Goal: Task Accomplishment & Management: Manage account settings

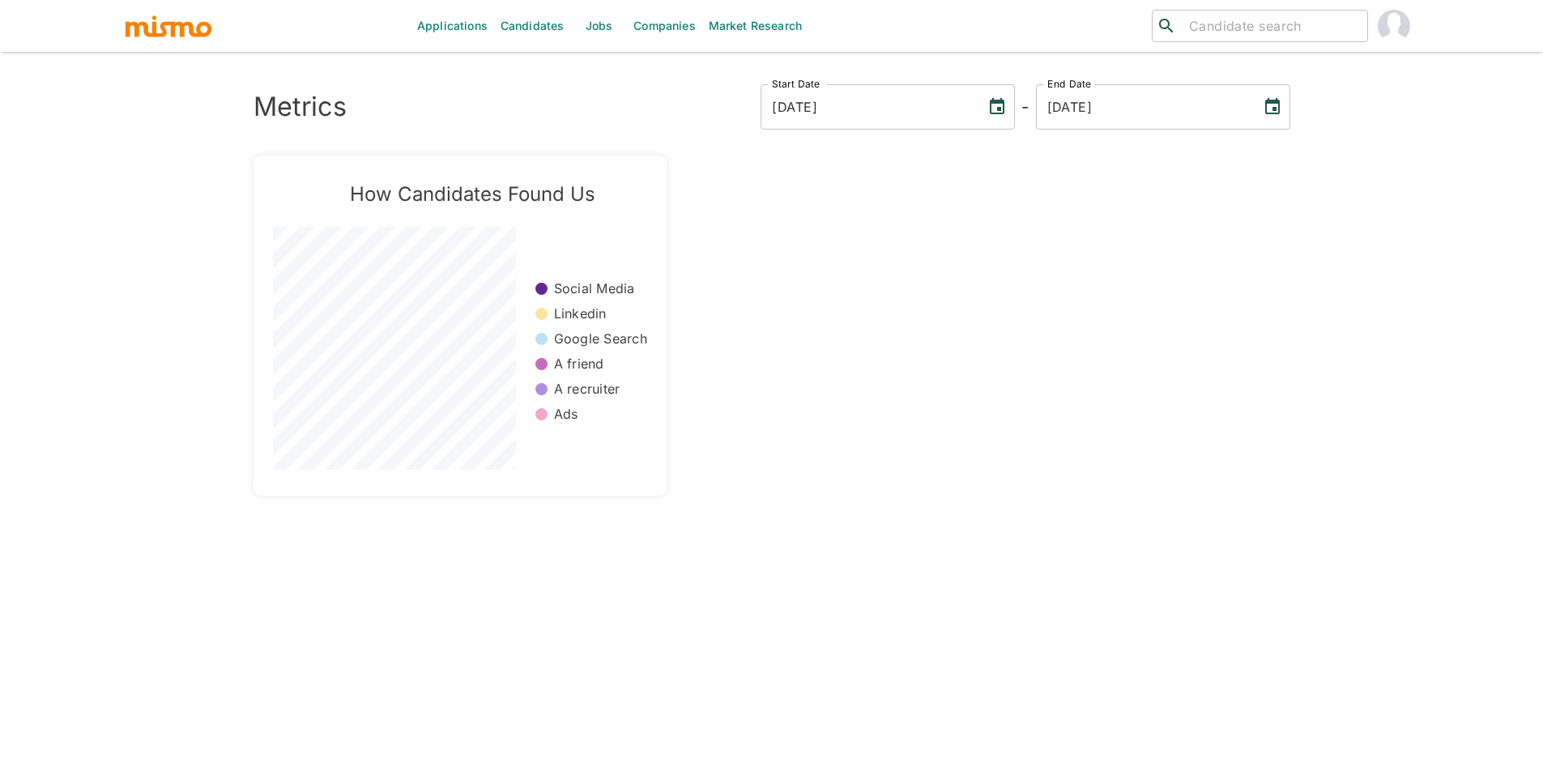
click at [1393, 27] on img "account of current user" at bounding box center [1394, 25] width 32 height 32
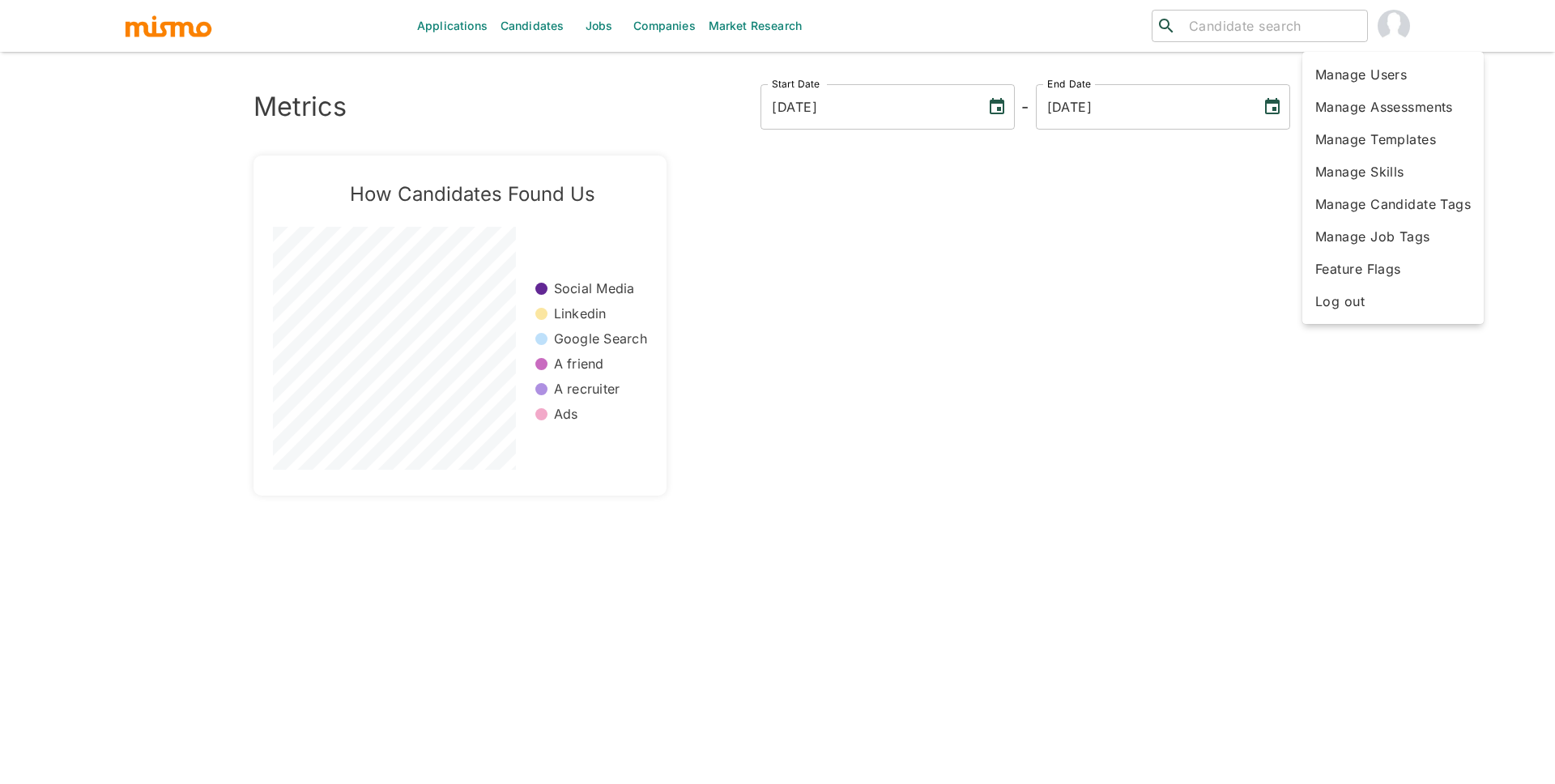
click at [509, 24] on div at bounding box center [777, 392] width 1555 height 784
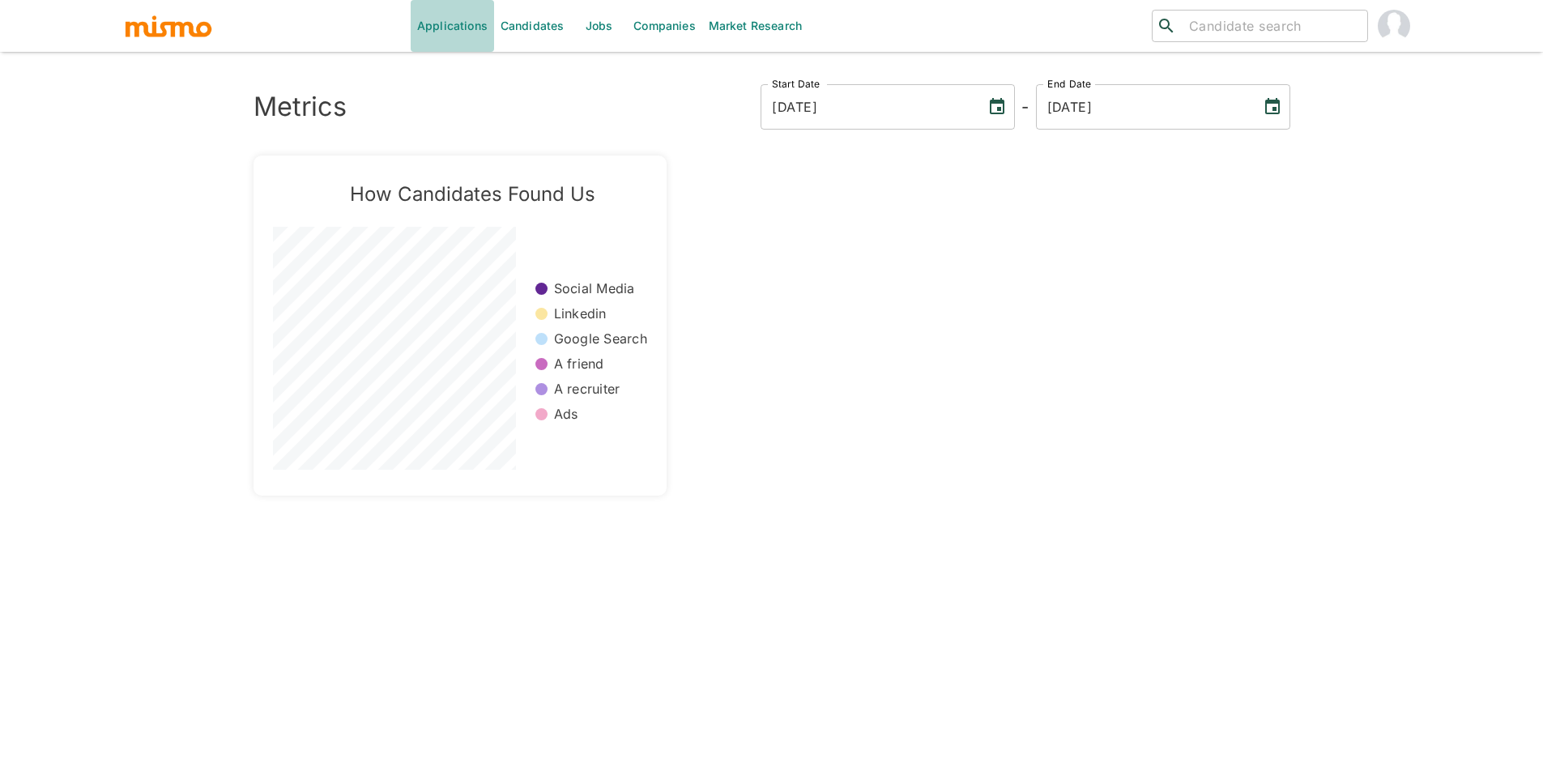
click at [482, 23] on link "Applications" at bounding box center [452, 26] width 83 height 52
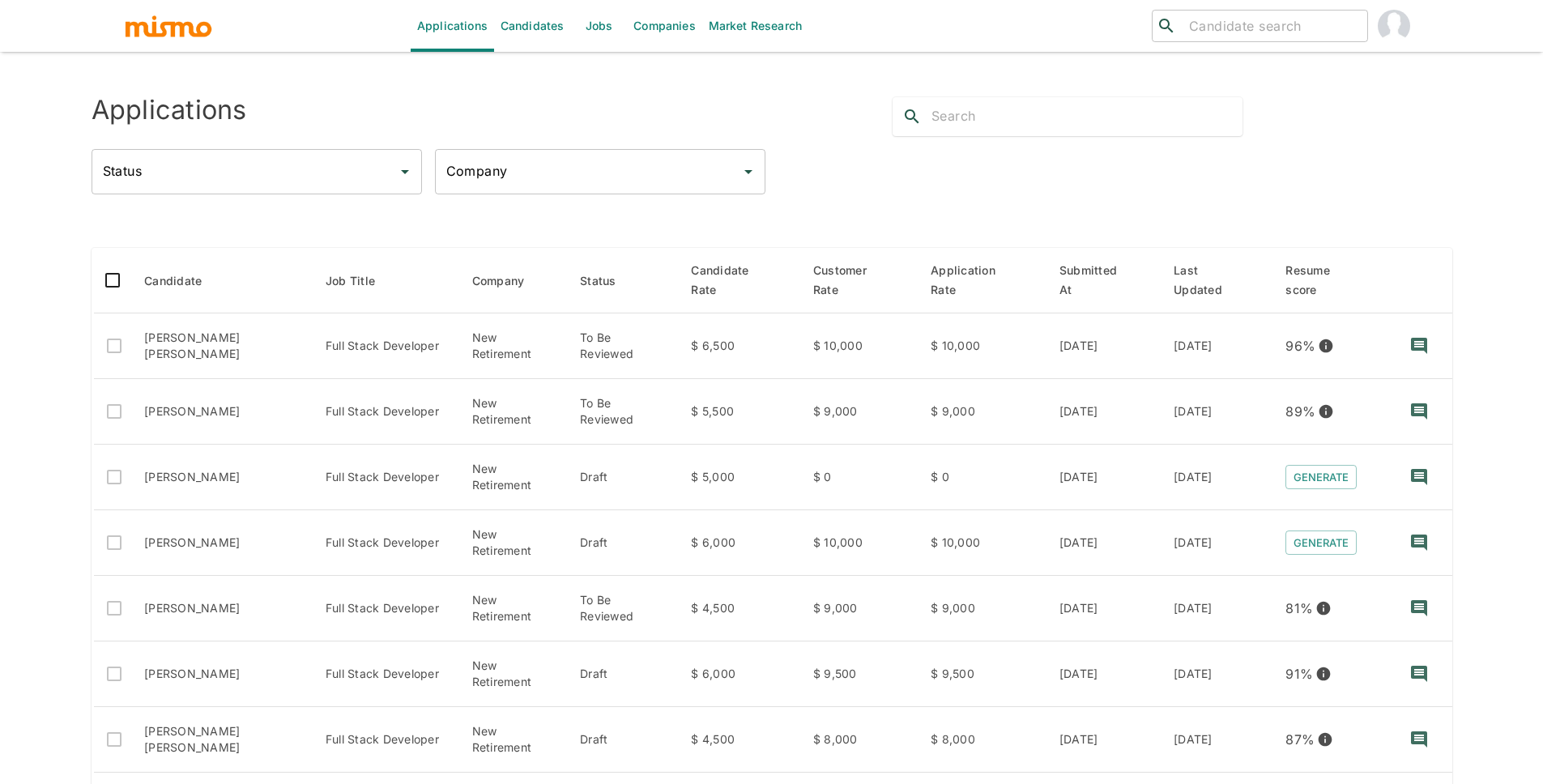
click at [598, 172] on input "Company" at bounding box center [588, 171] width 292 height 30
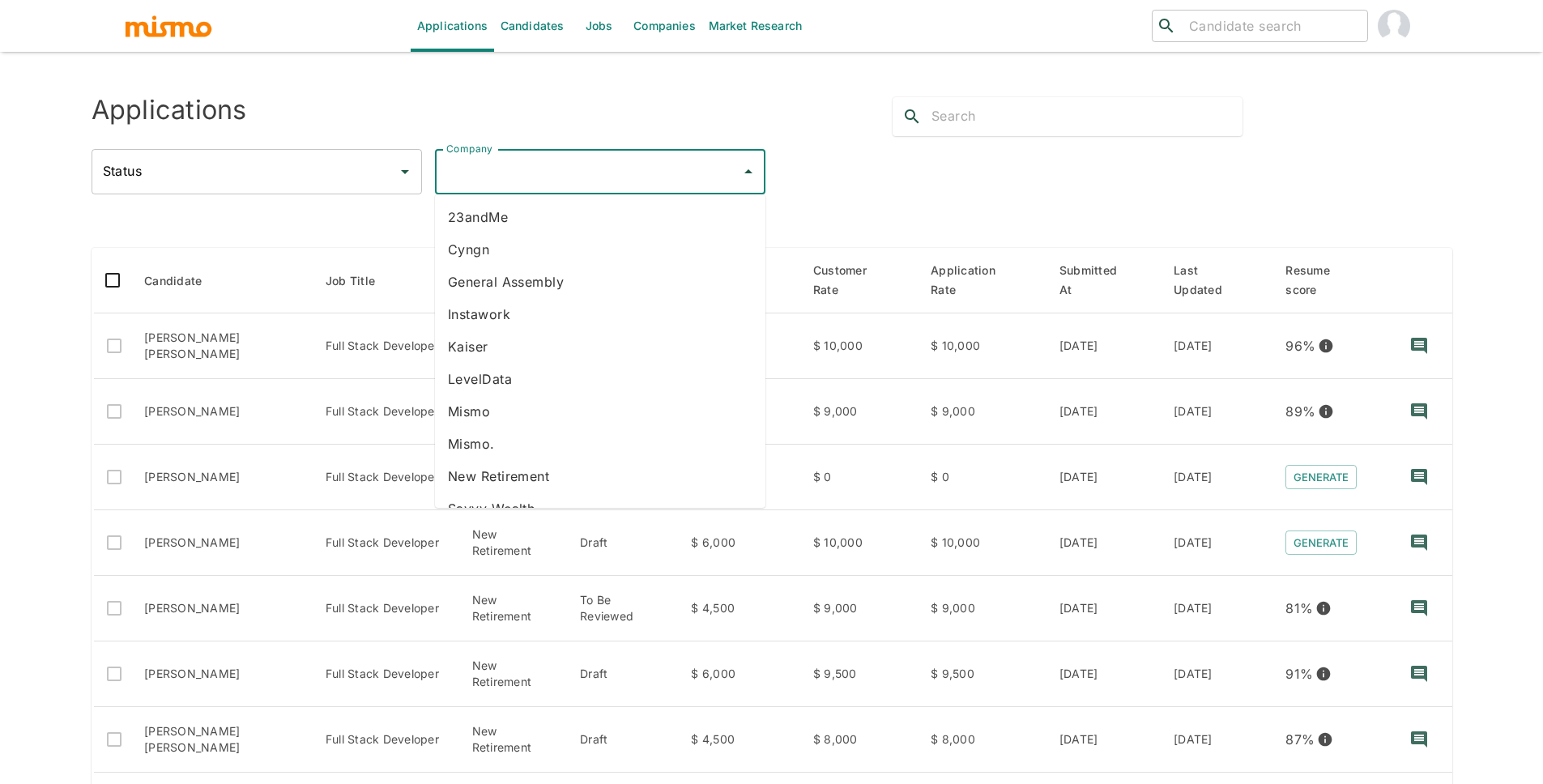
click at [390, 180] on div "Status" at bounding box center [256, 172] width 331 height 45
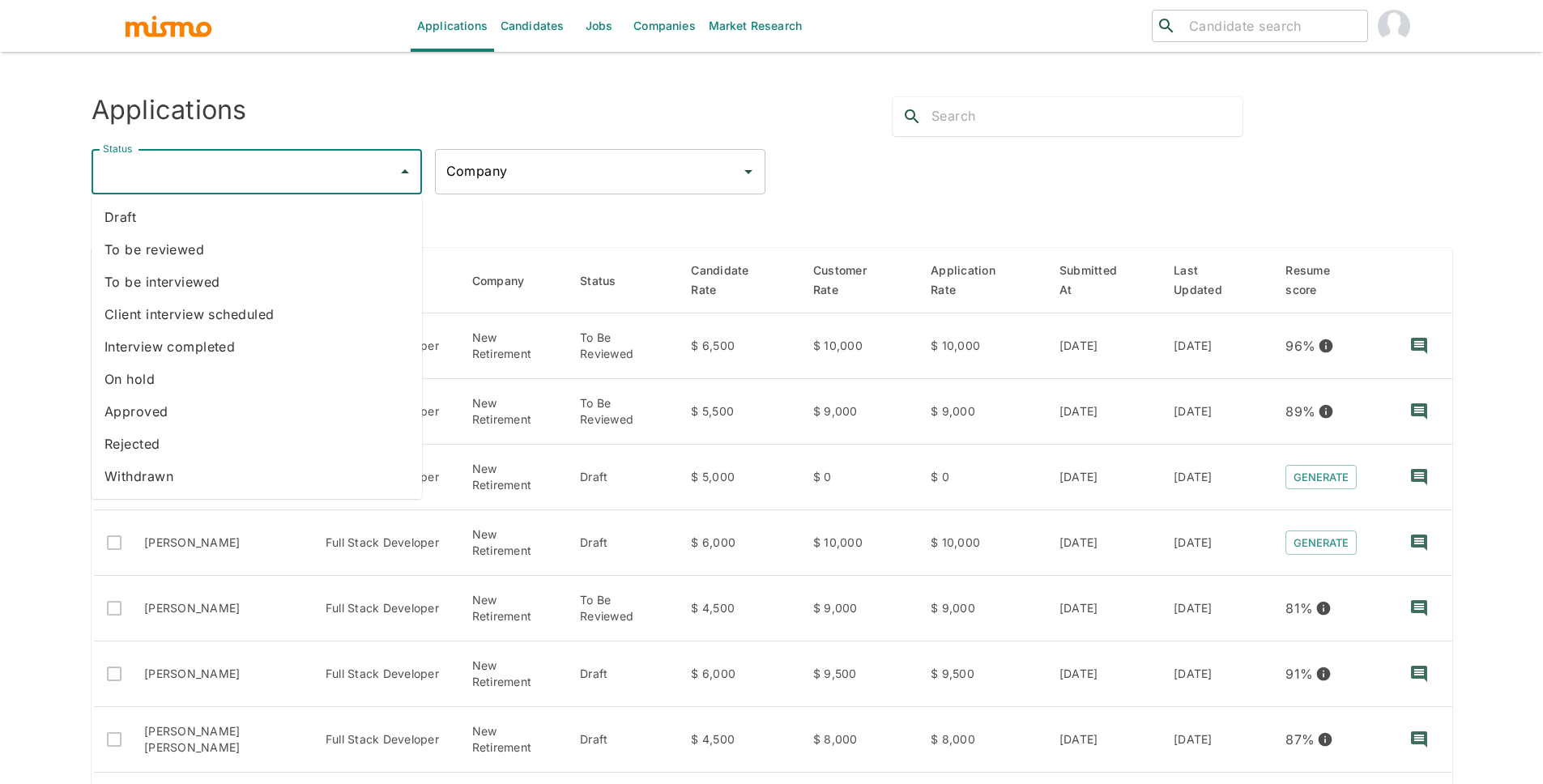
click at [166, 415] on li "Approved" at bounding box center [256, 411] width 331 height 32
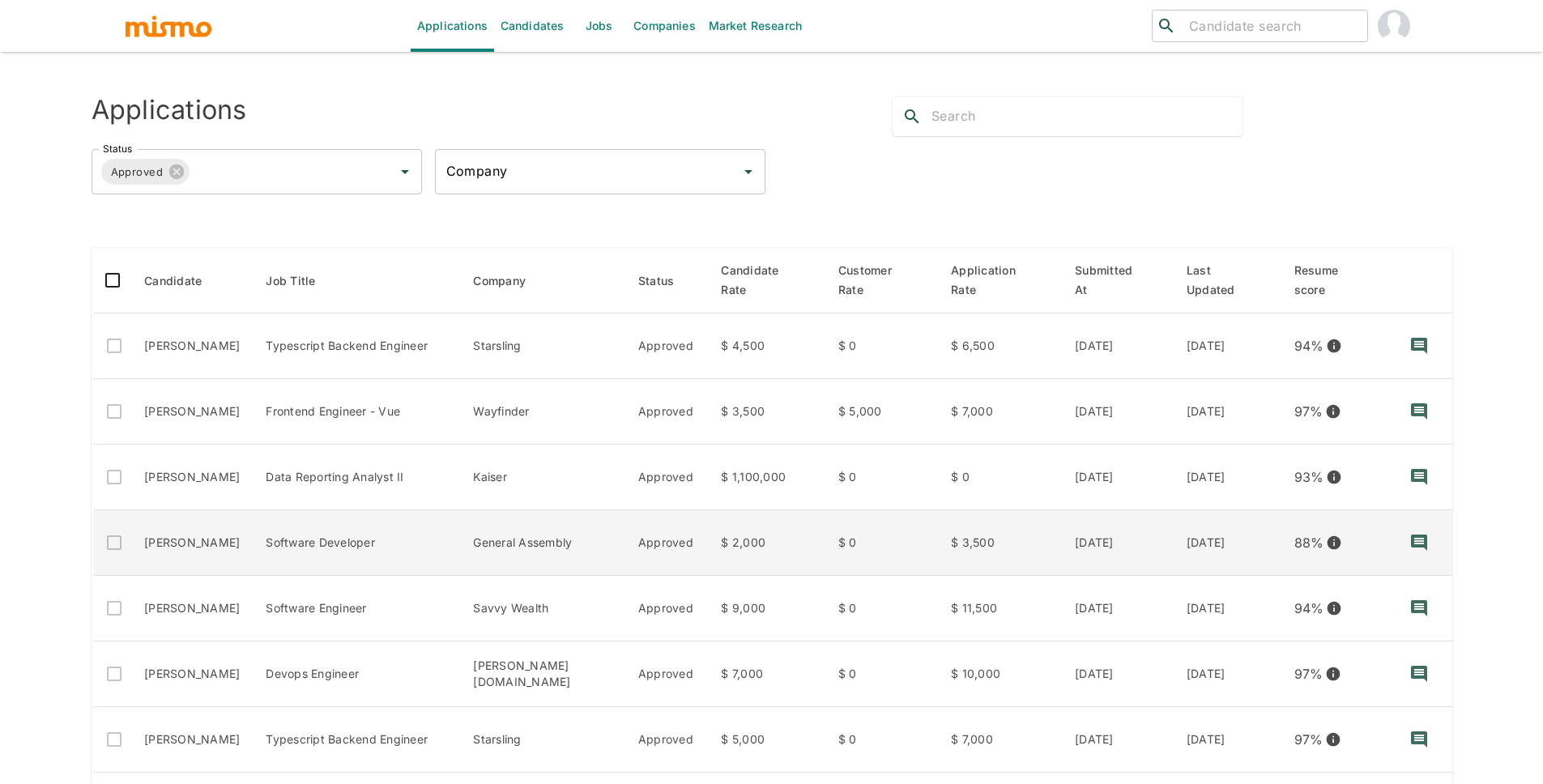
click at [591, 532] on td "General Assembly" at bounding box center [543, 544] width 165 height 66
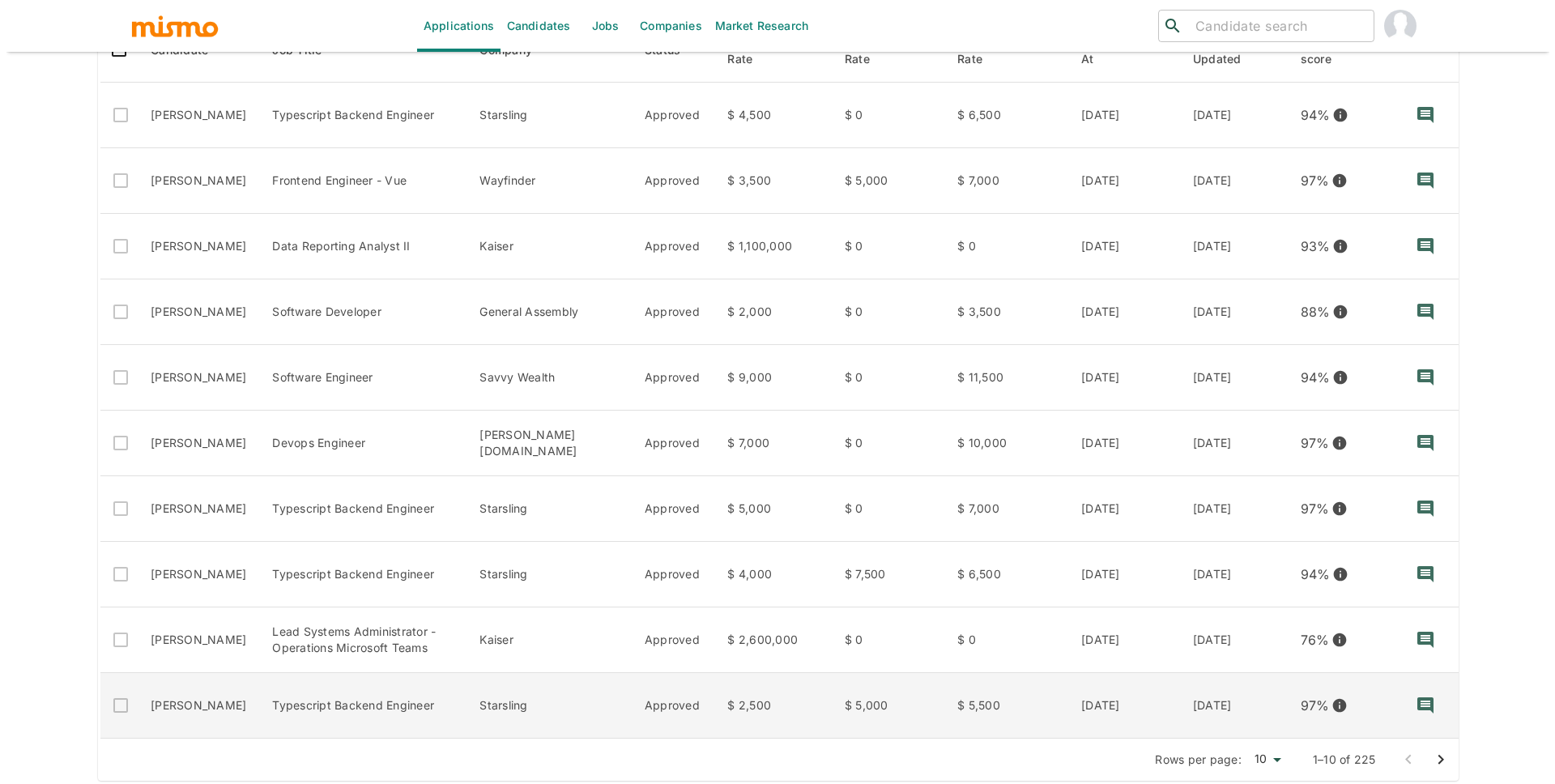
scroll to position [240, 0]
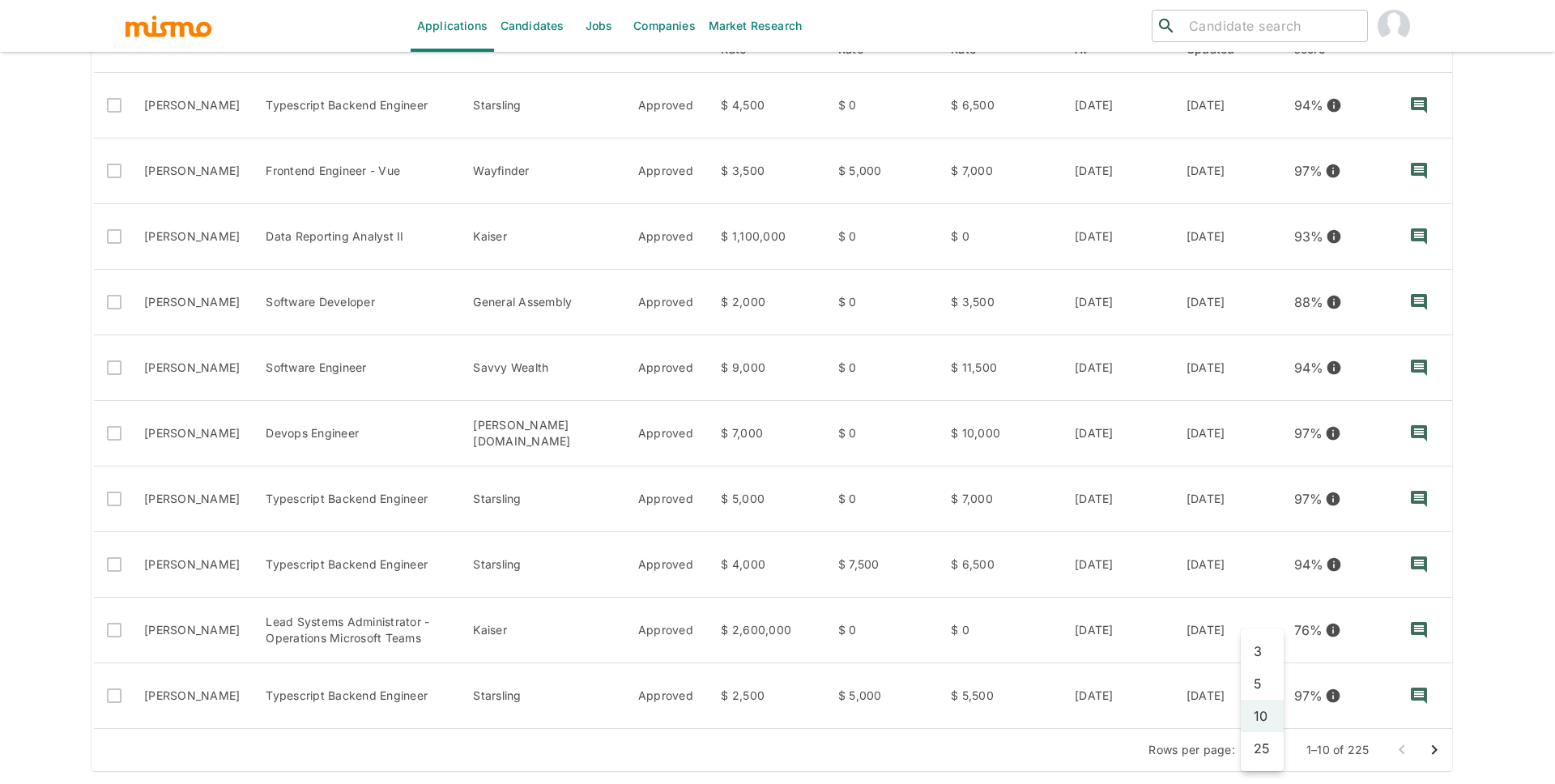
click at [1267, 583] on body "Applications Candidates Jobs Companies Market Research ​ ​ Applications Status …" at bounding box center [777, 171] width 1555 height 823
click at [1265, 749] on li "25" at bounding box center [1262, 748] width 43 height 32
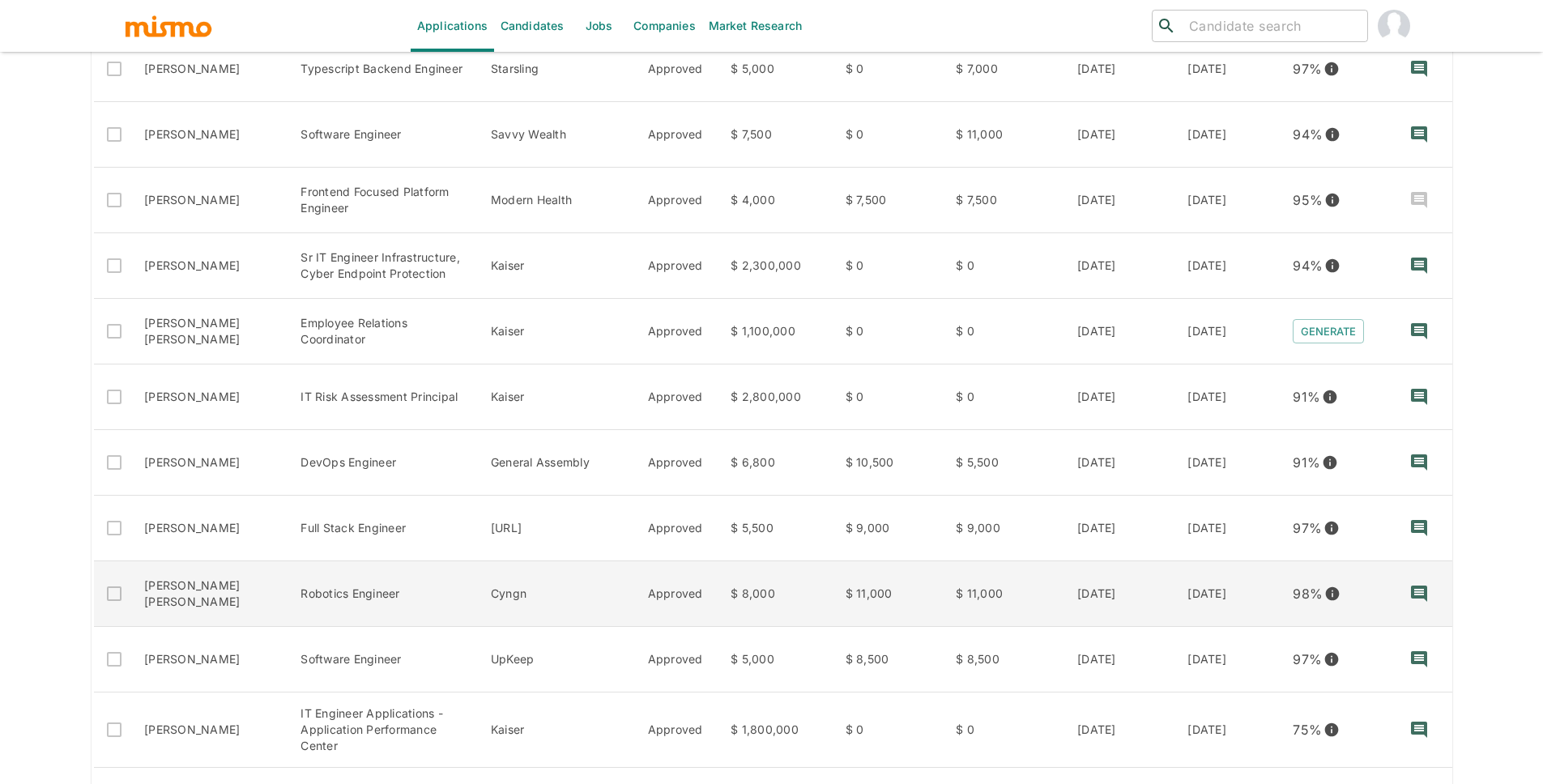
scroll to position [840, 0]
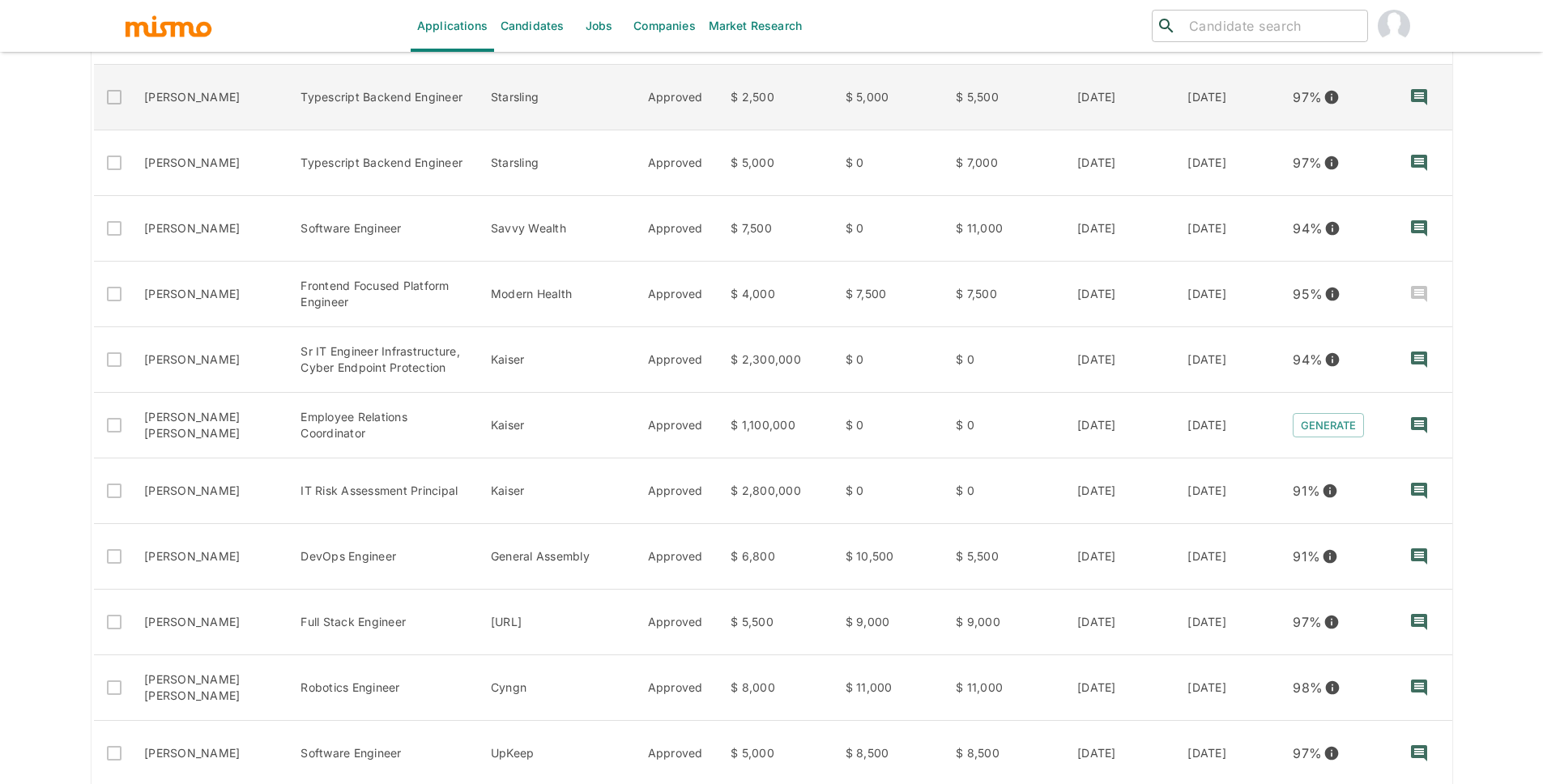
click at [455, 104] on td "Typescript Backend Engineer" at bounding box center [382, 98] width 189 height 66
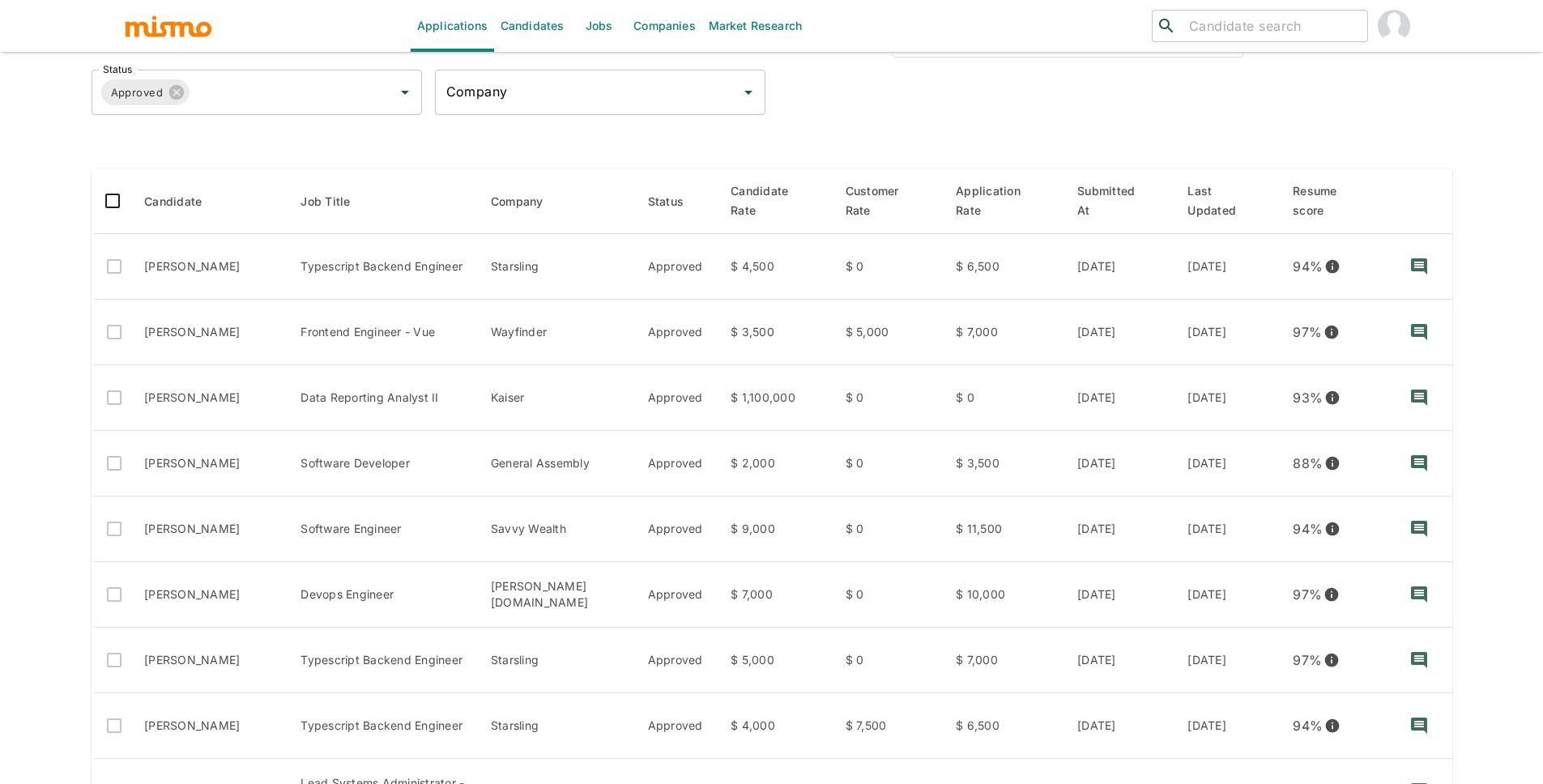
scroll to position [0, 0]
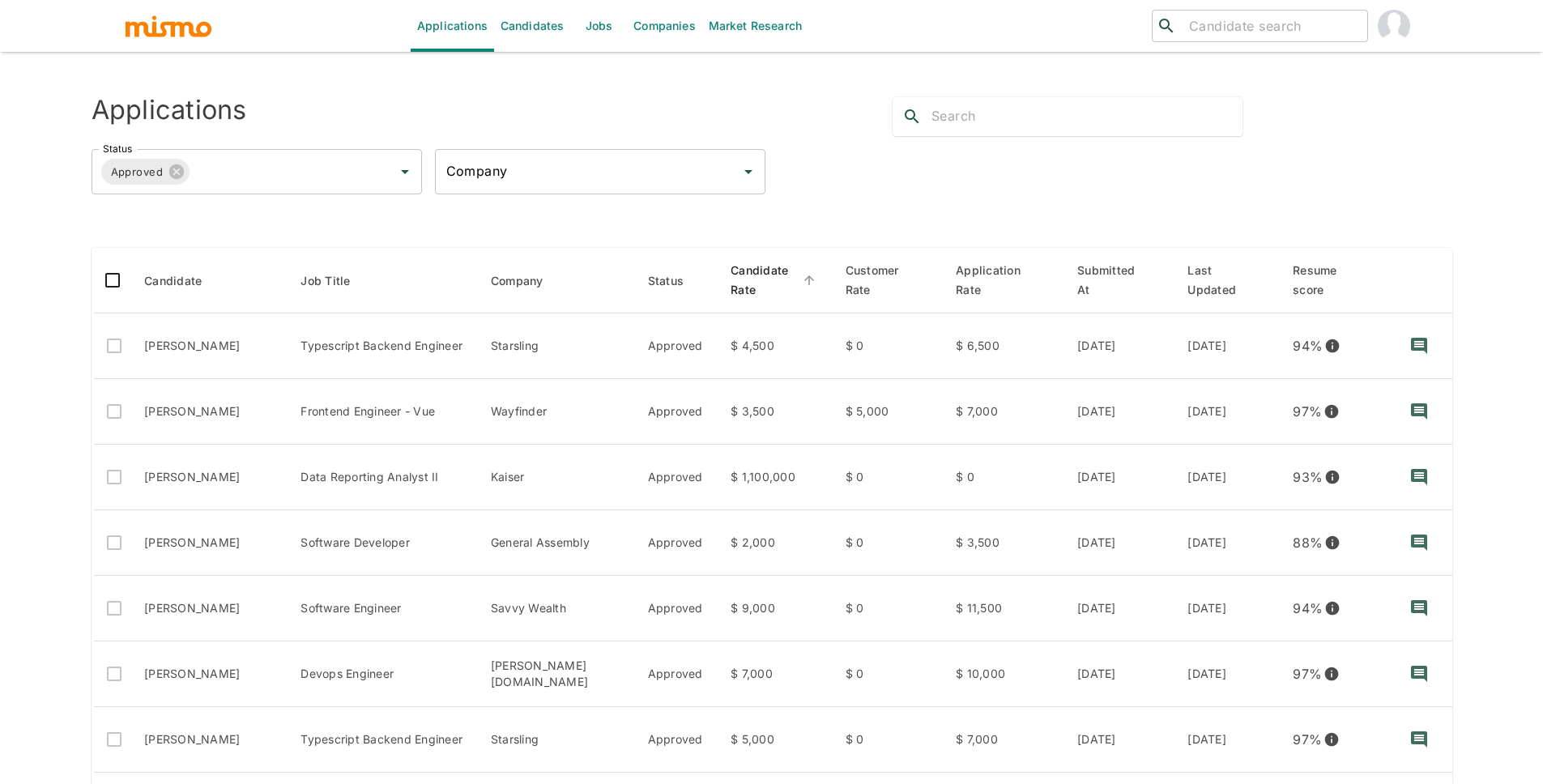
click at [779, 271] on span "Candidate Rate" at bounding box center [775, 280] width 89 height 39
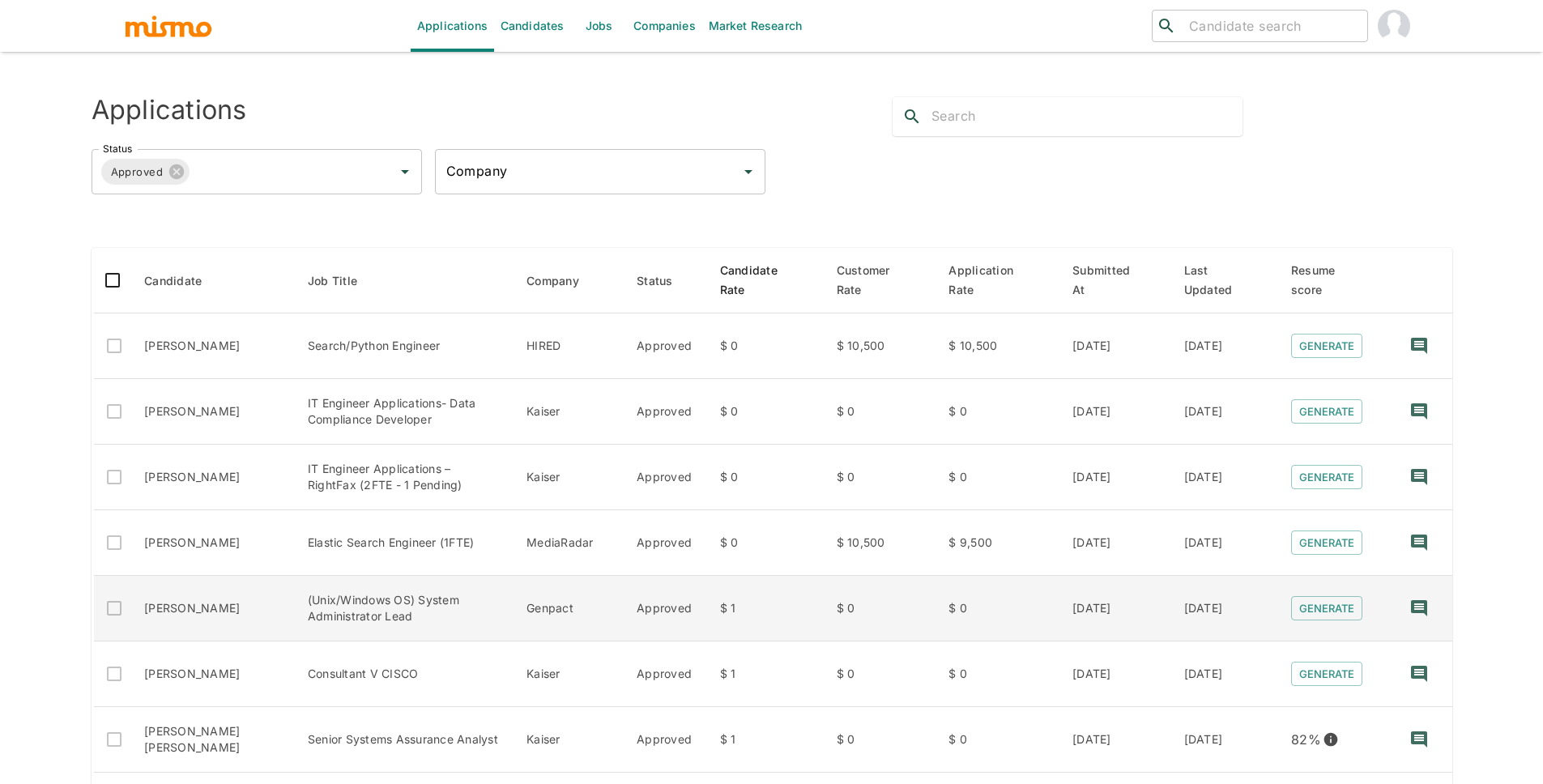
drag, startPoint x: 770, startPoint y: 276, endPoint x: 823, endPoint y: 623, distance: 351.0
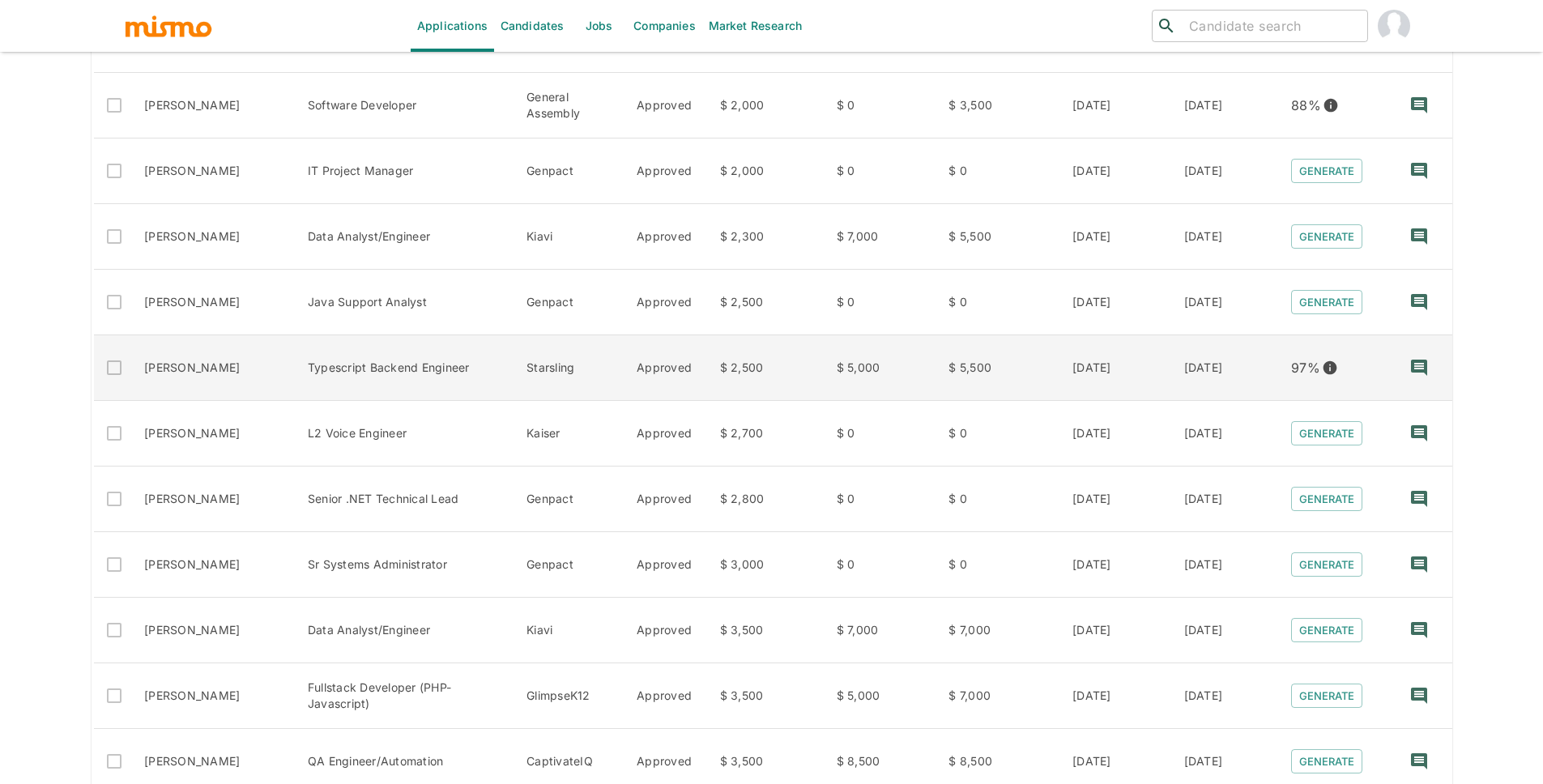
scroll to position [1225, 0]
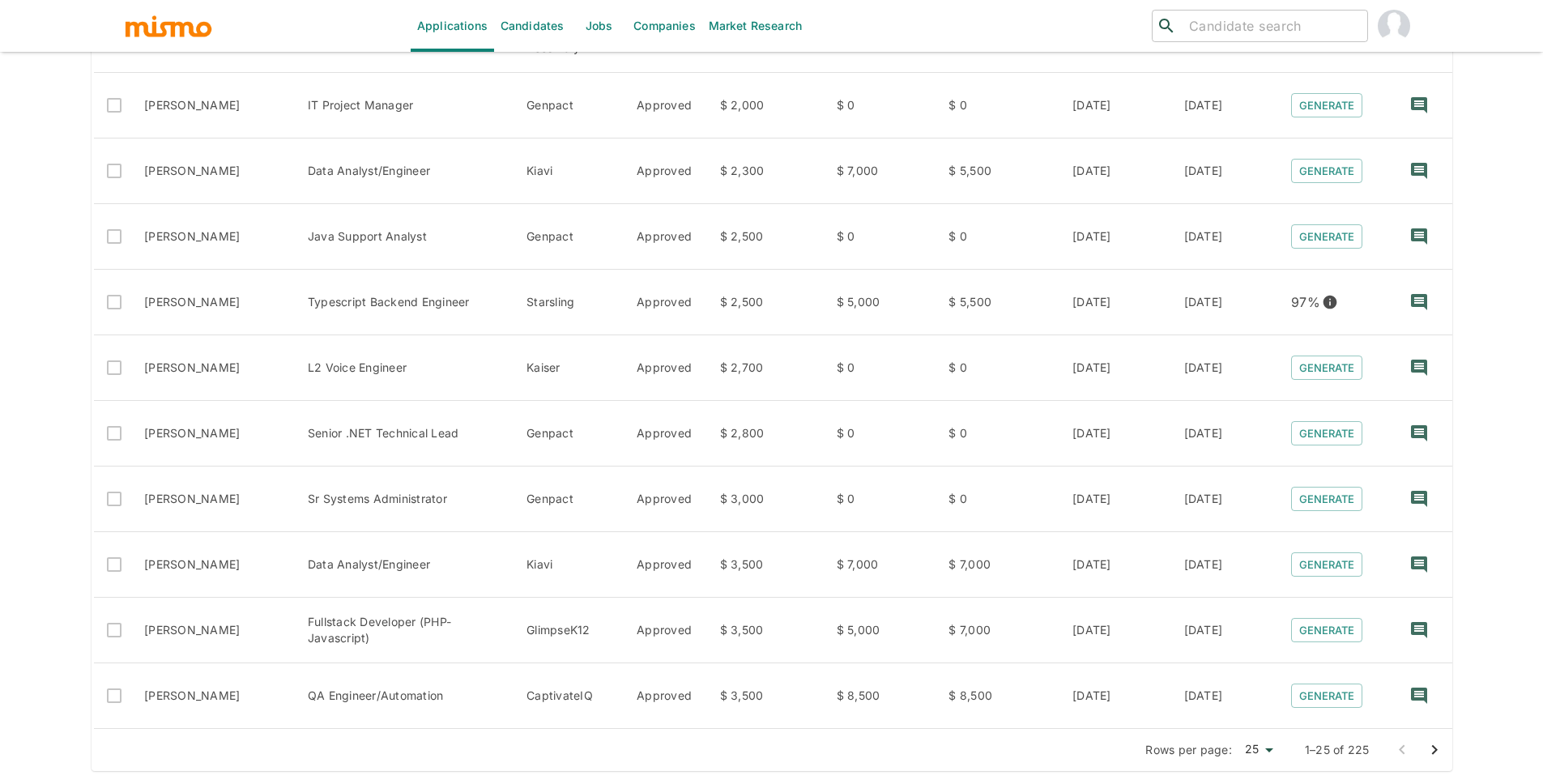
click at [1426, 744] on icon "Go to next page" at bounding box center [1434, 750] width 19 height 19
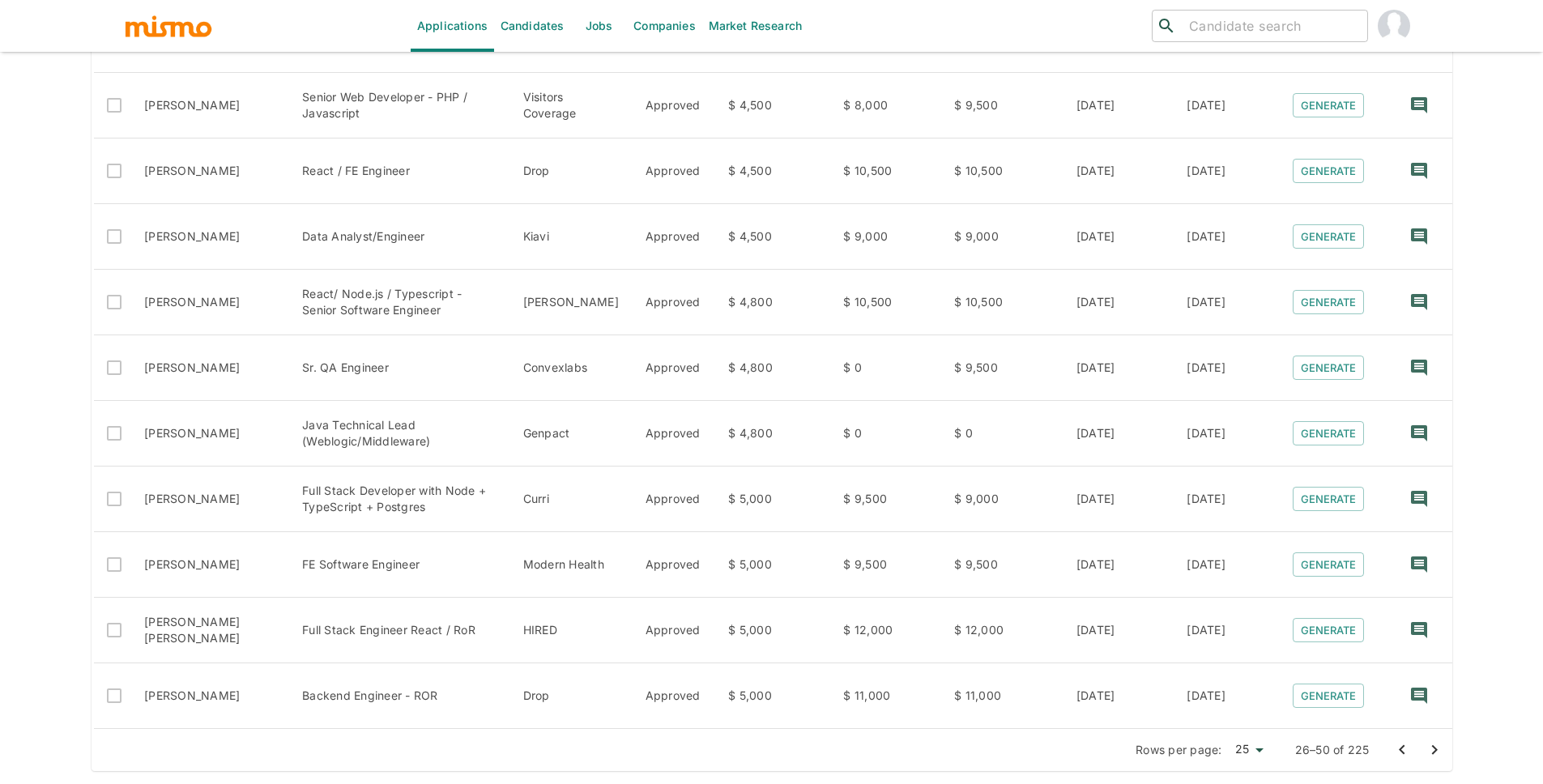
click at [1427, 750] on icon "Go to next page" at bounding box center [1434, 750] width 19 height 19
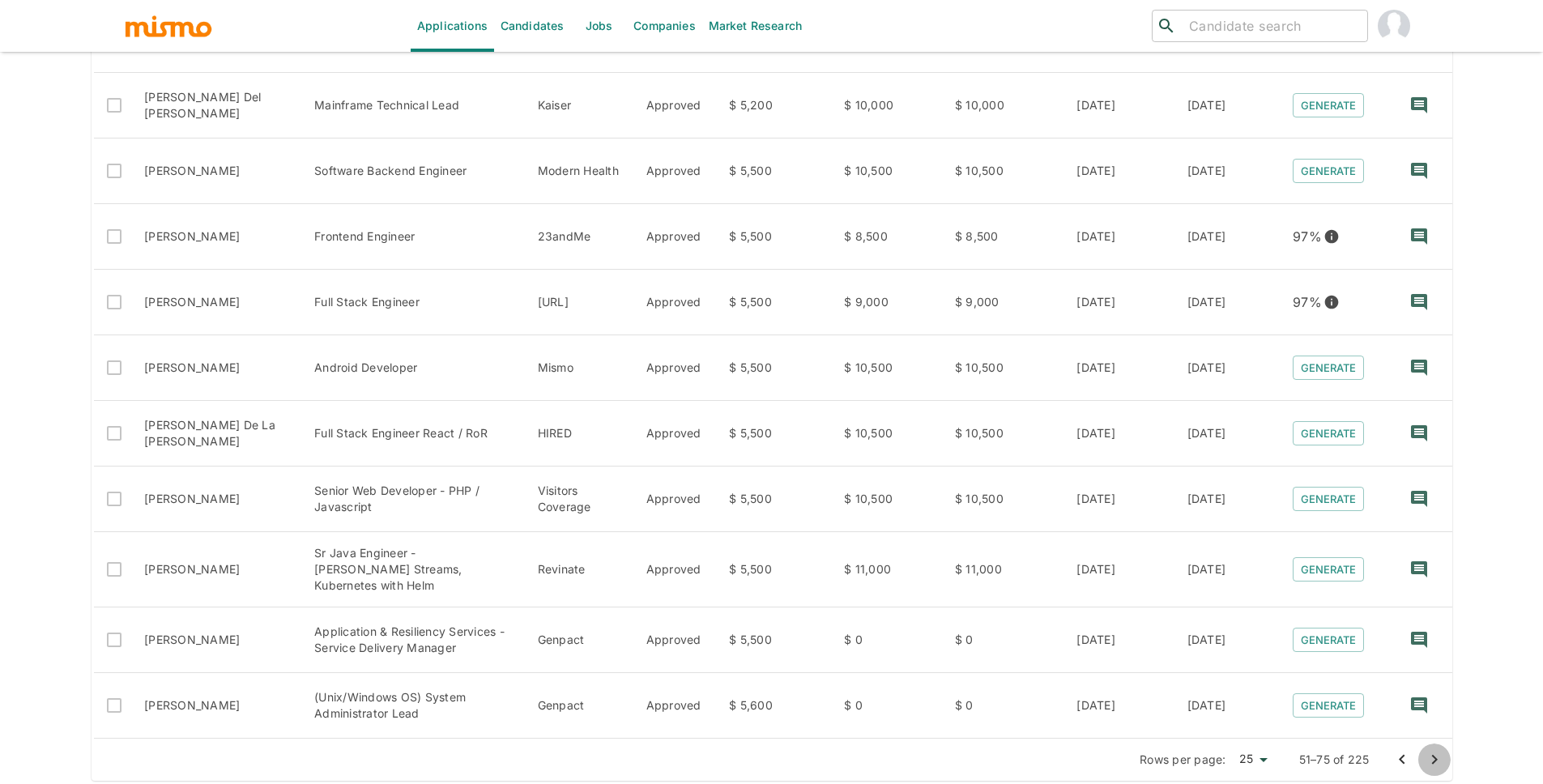
click at [1428, 750] on icon "Go to next page" at bounding box center [1434, 760] width 19 height 19
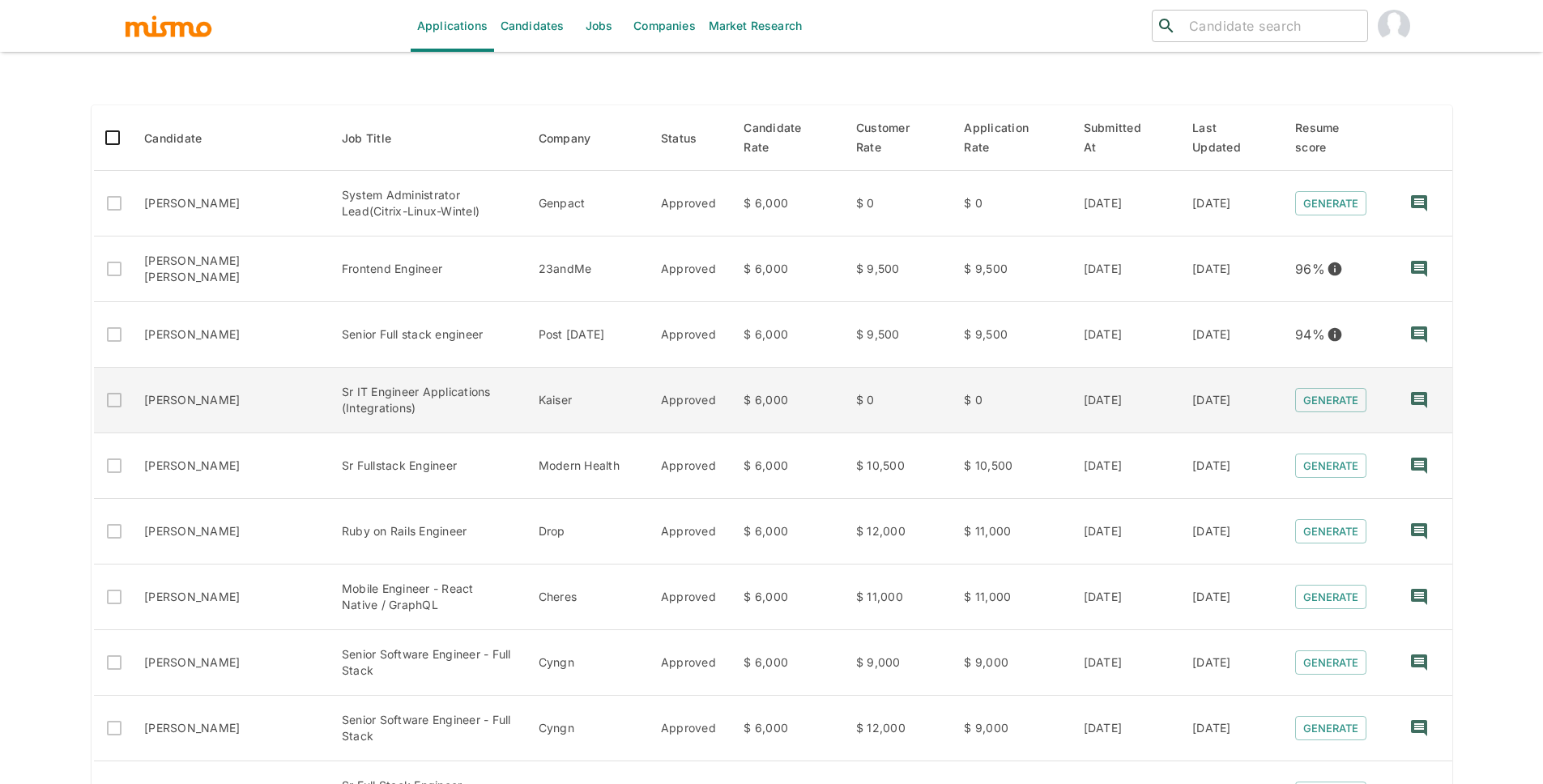
scroll to position [0, 0]
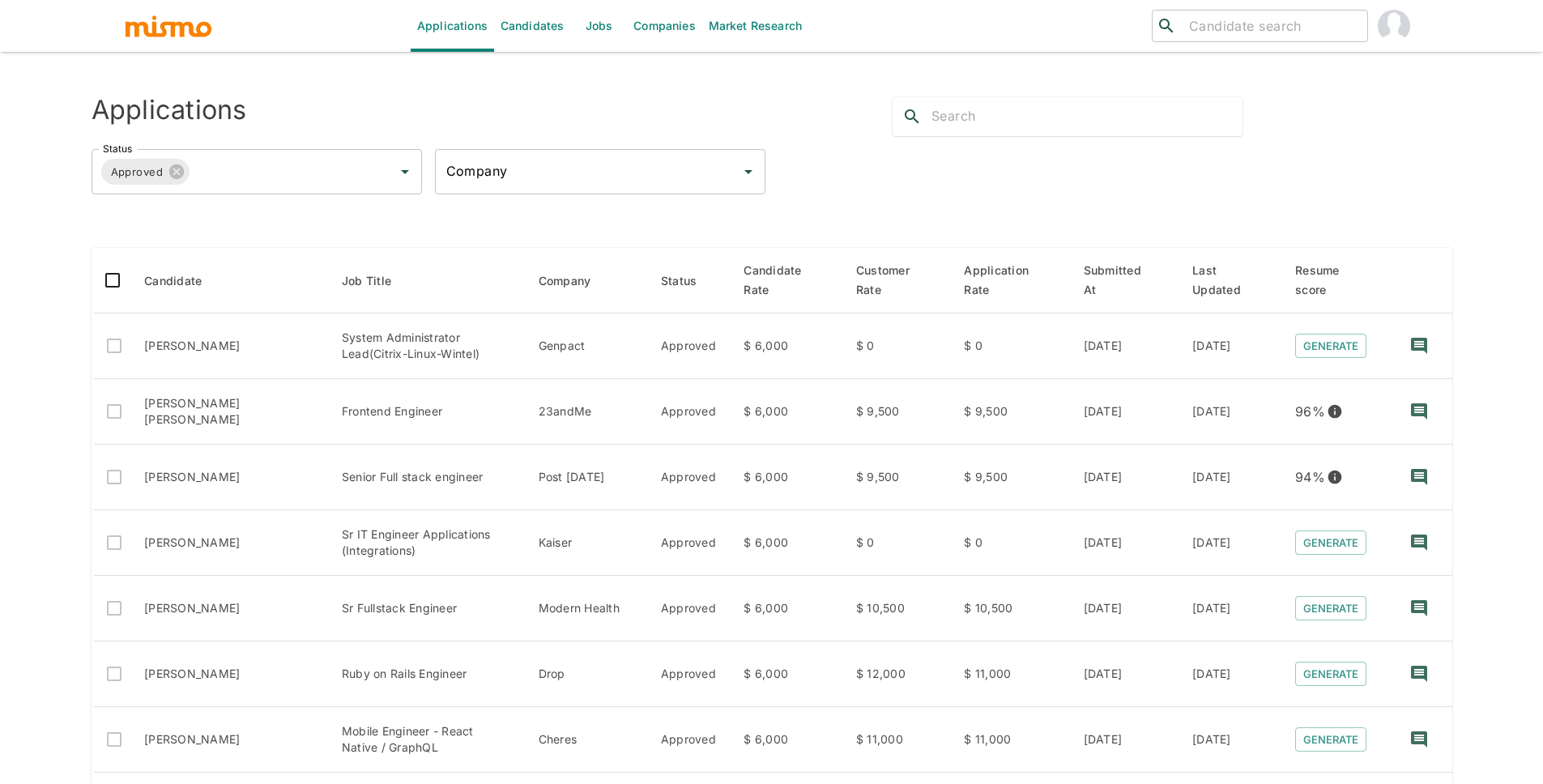
click at [146, 30] on img "button" at bounding box center [168, 26] width 89 height 24
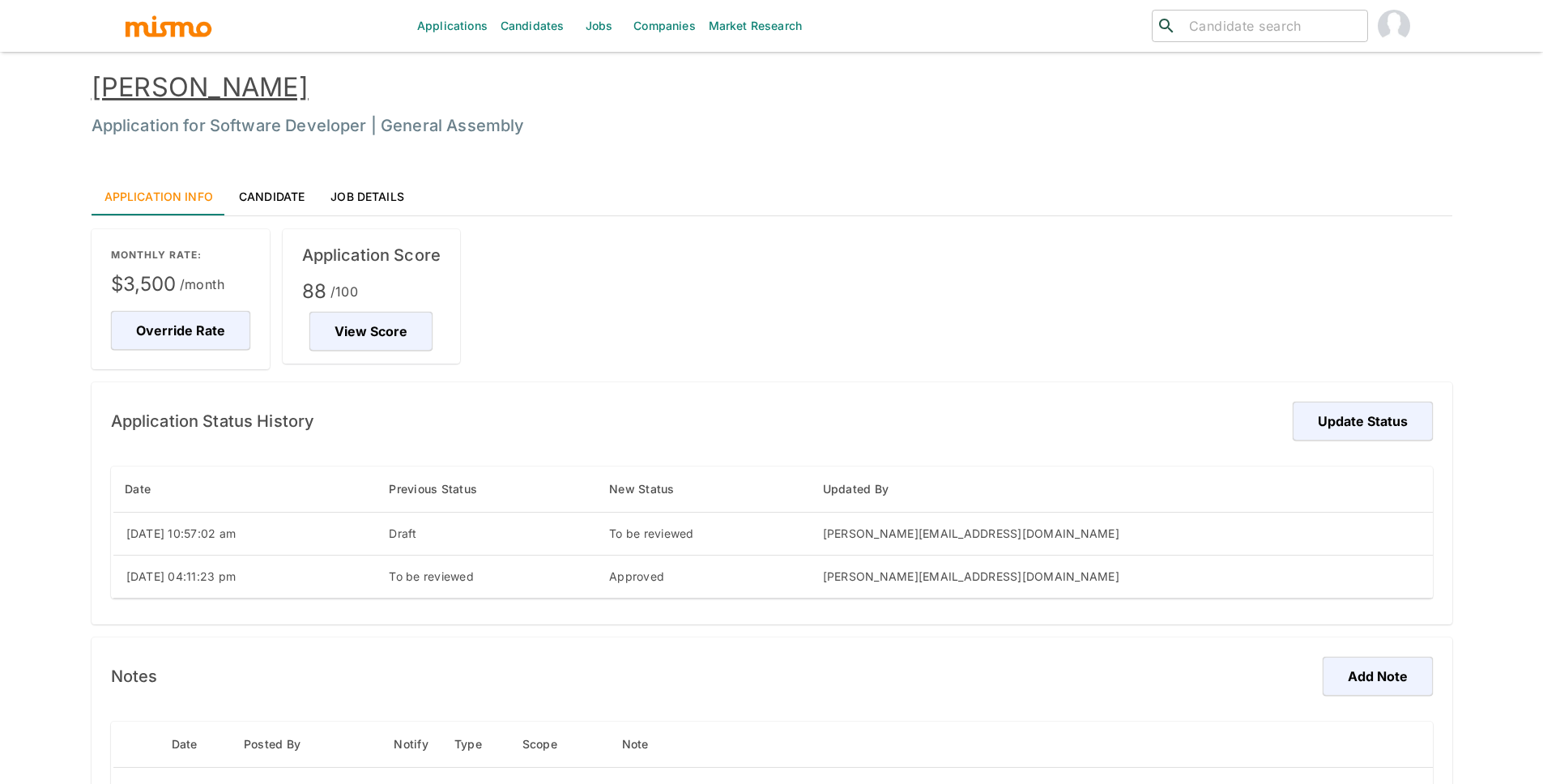
click at [312, 196] on link "Candidate" at bounding box center [271, 195] width 91 height 39
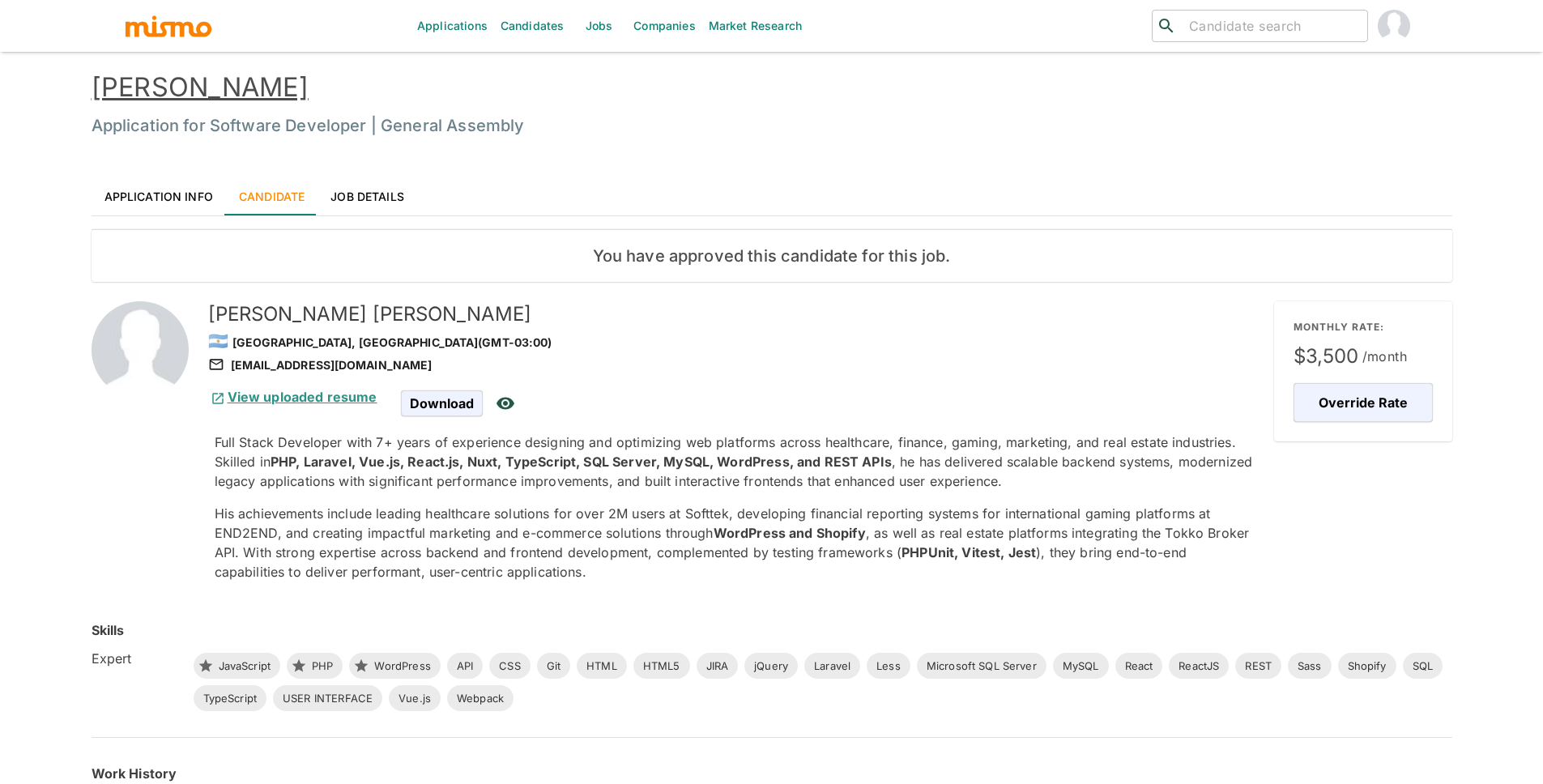
click at [313, 393] on link "View uploaded resume" at bounding box center [293, 397] width 169 height 16
click at [368, 209] on link "Job Details" at bounding box center [367, 195] width 100 height 39
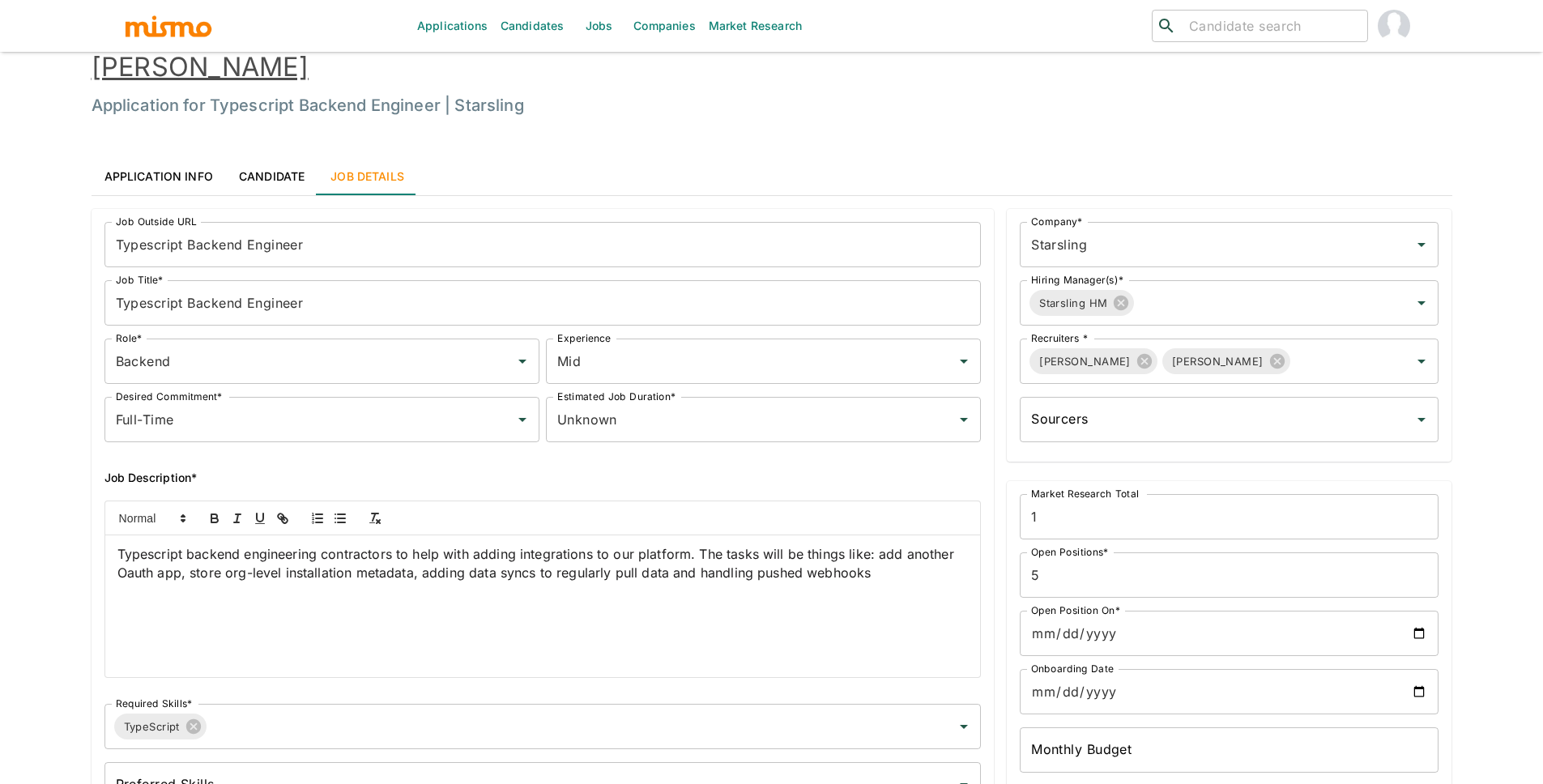
scroll to position [30, 0]
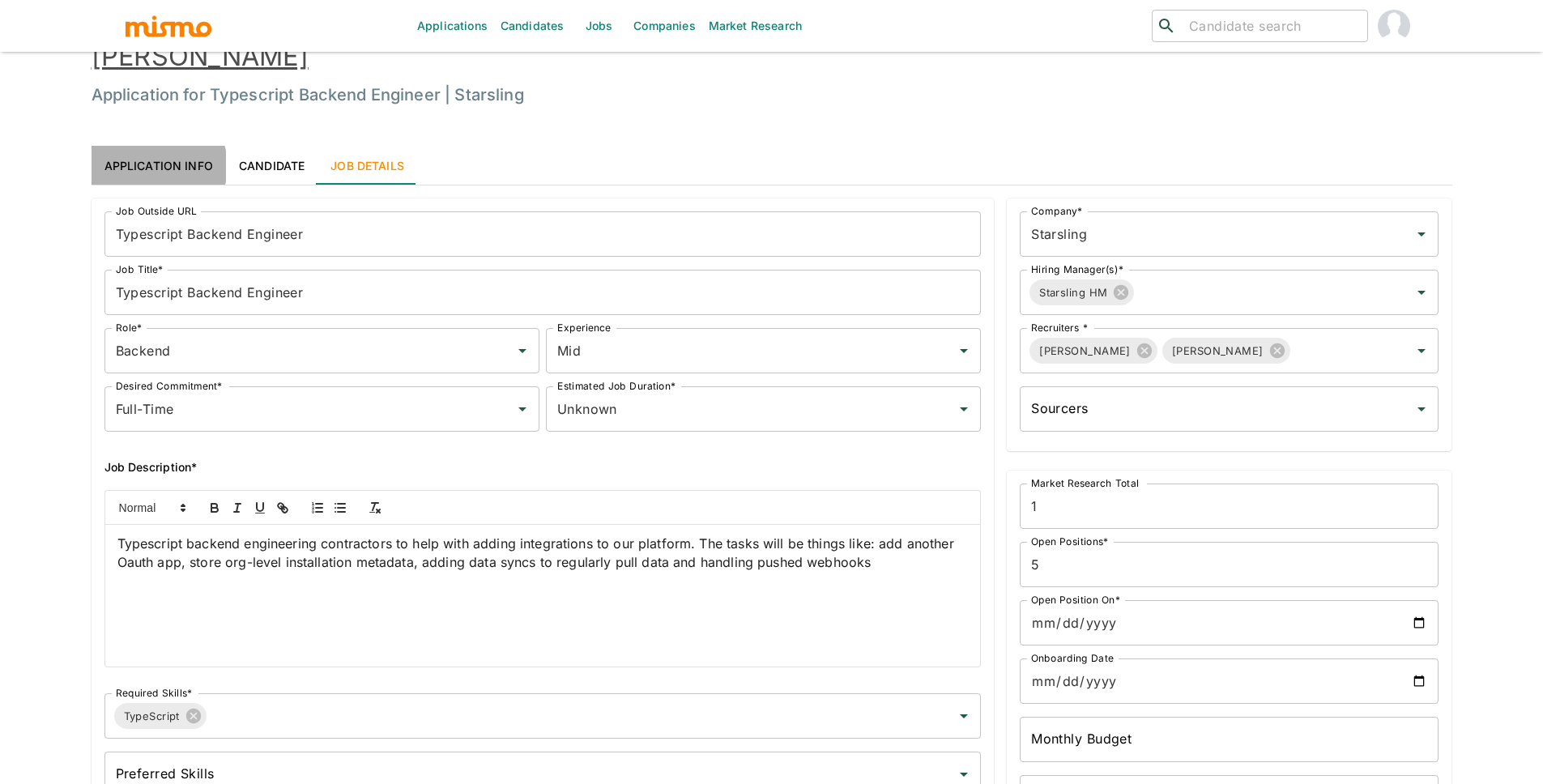
click at [157, 166] on link "Application Info" at bounding box center [158, 165] width 135 height 39
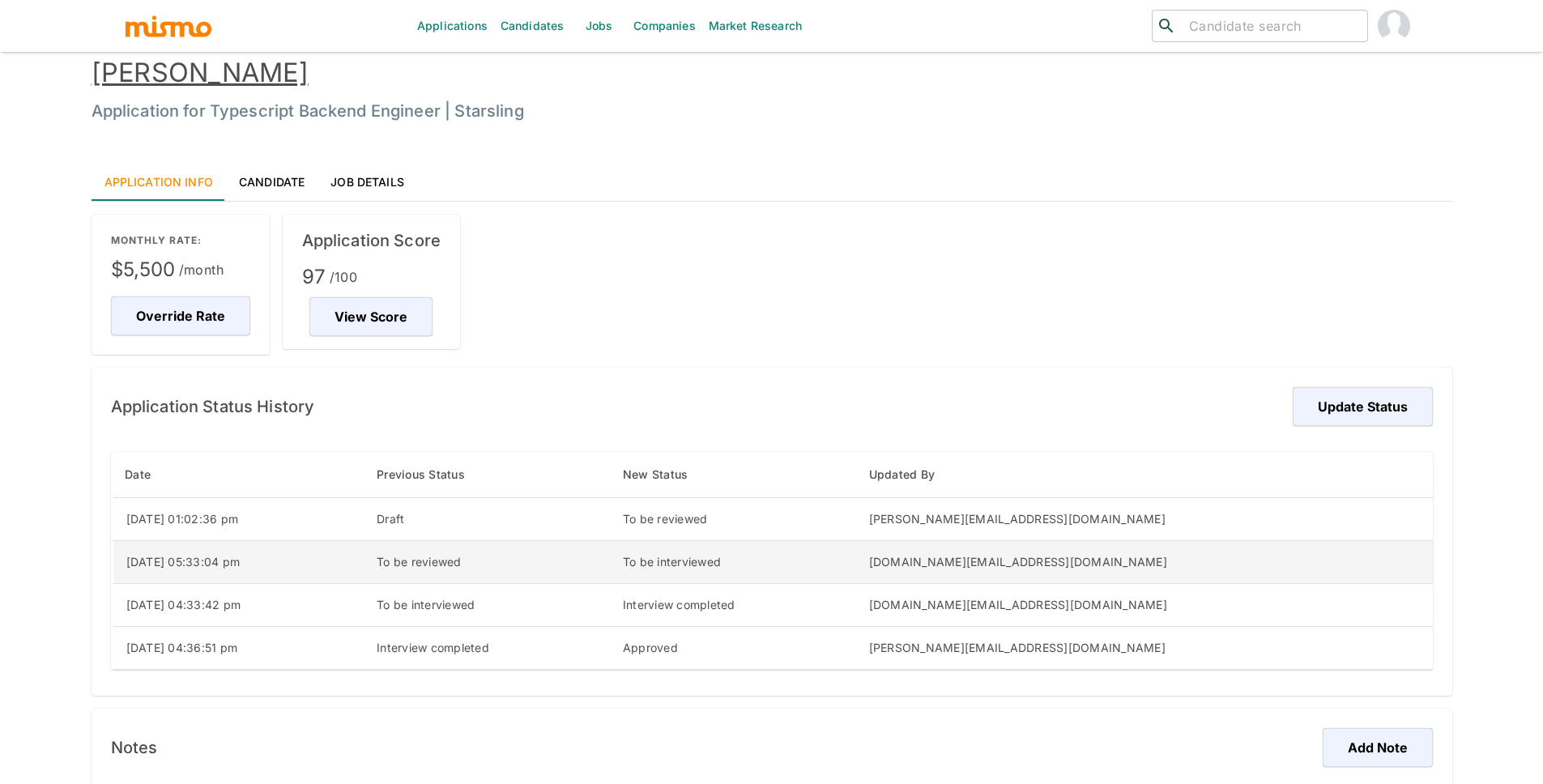
scroll to position [0, 0]
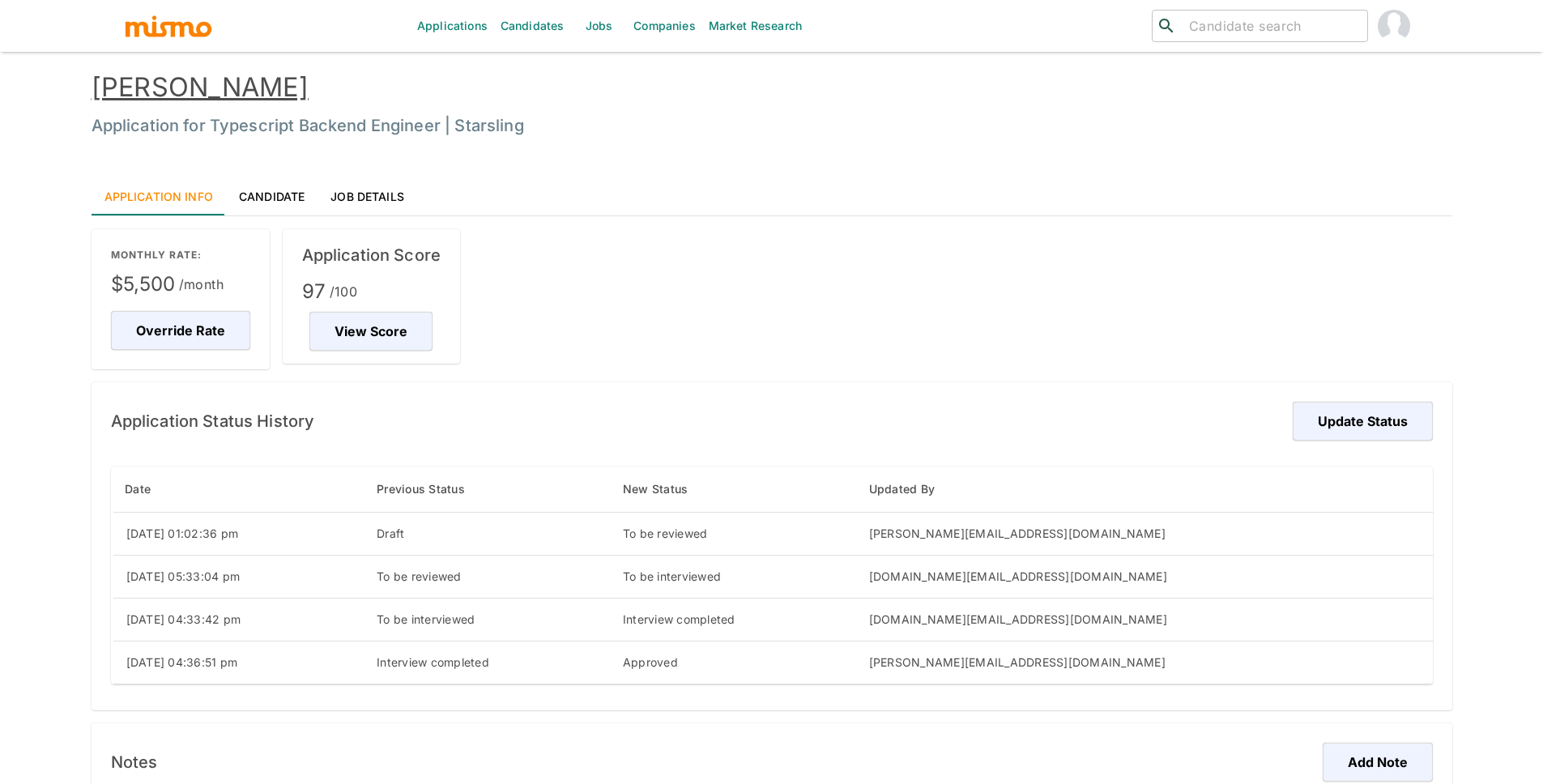
click at [748, 362] on div "MONTHLY RATE: $5,500 /month Override Rate Application Score 97 /100 View Score …" at bounding box center [765, 701] width 1374 height 969
click at [350, 188] on link "Job Details" at bounding box center [367, 195] width 100 height 39
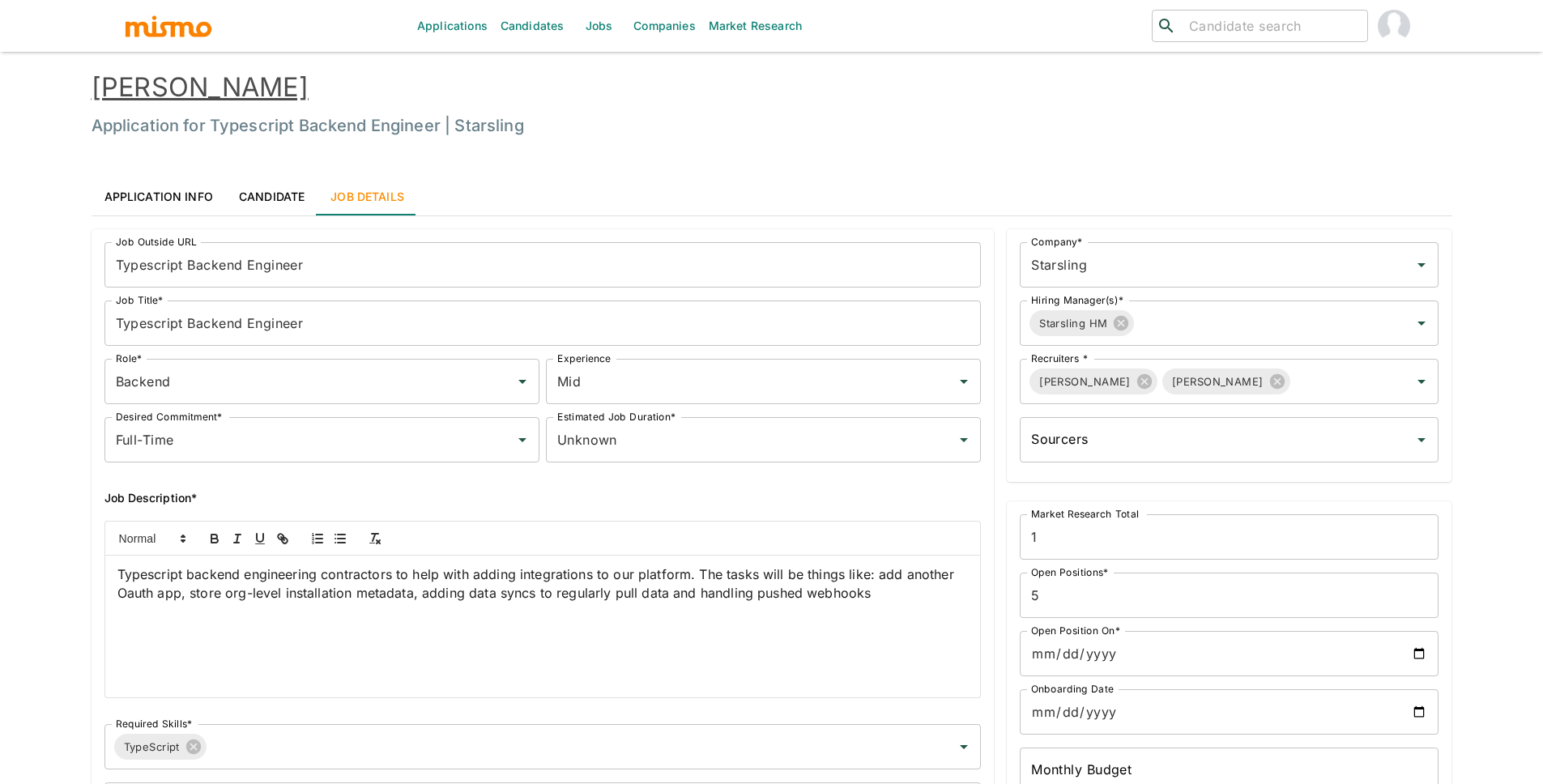
click at [446, 111] on div "[PERSON_NAME] Application for Typescript Backend Engineer | Starsling" at bounding box center [755, 91] width 1394 height 105
